Goal: Task Accomplishment & Management: Use online tool/utility

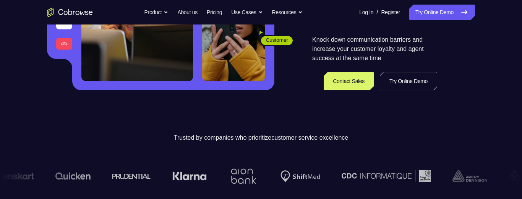
scroll to position [151, 0]
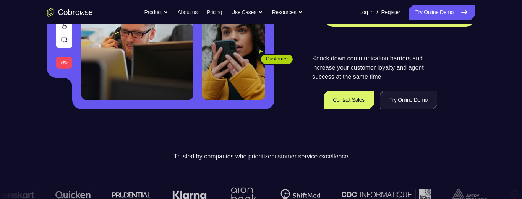
click at [426, 106] on link "Try Online Demo" at bounding box center [408, 100] width 57 height 18
click at [414, 97] on link "Try Online Demo" at bounding box center [408, 100] width 57 height 18
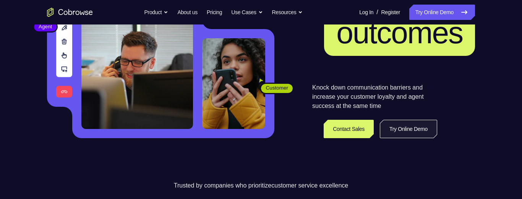
scroll to position [111, 0]
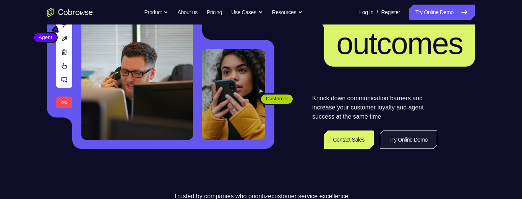
click at [414, 145] on link "Try Online Demo" at bounding box center [408, 139] width 57 height 18
